Goal: Go to known website: Go to known website

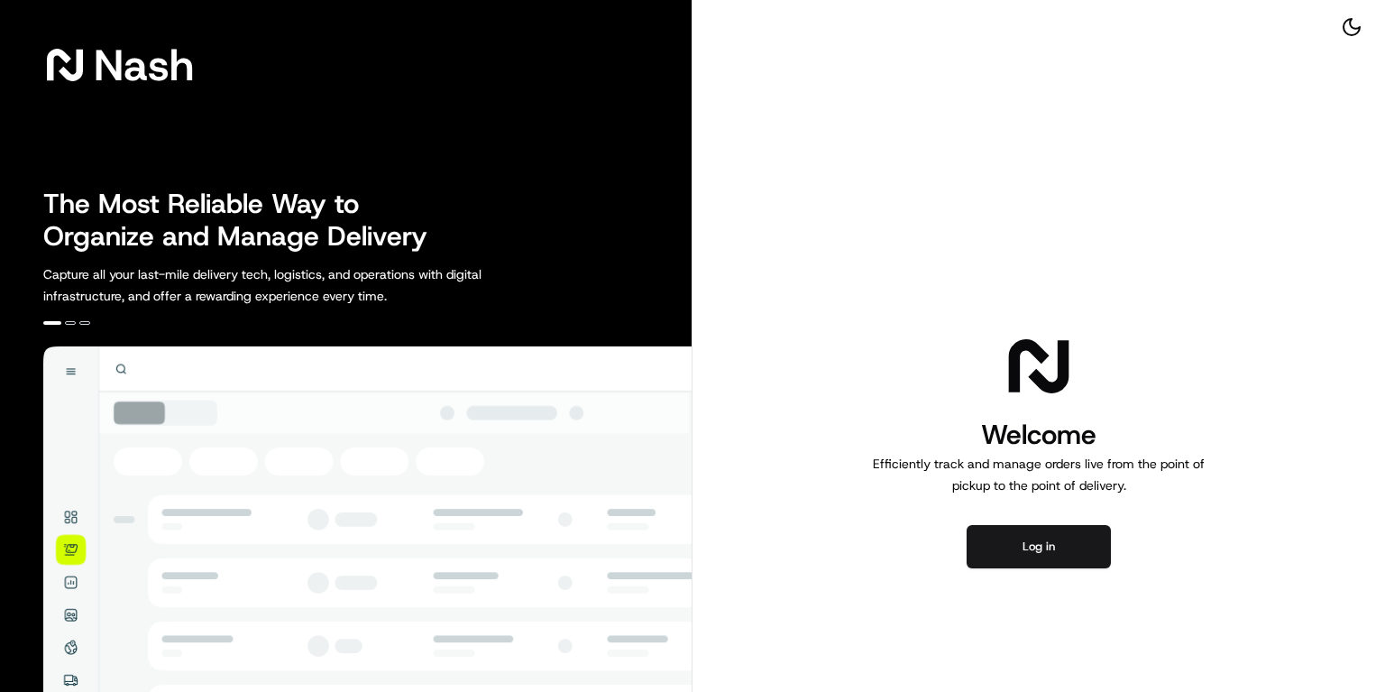
click at [1007, 546] on button "Log in" at bounding box center [1039, 546] width 144 height 43
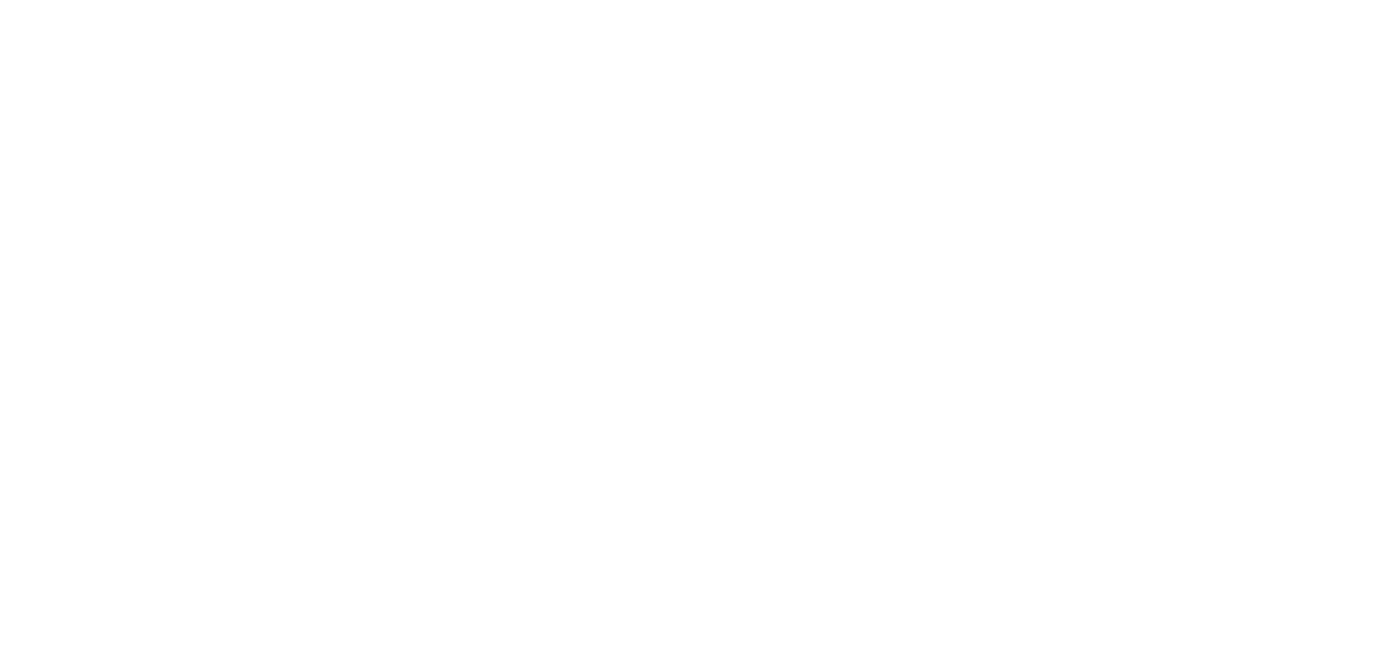
click at [814, 491] on div at bounding box center [692, 328] width 1385 height 656
